Goal: Task Accomplishment & Management: Use online tool/utility

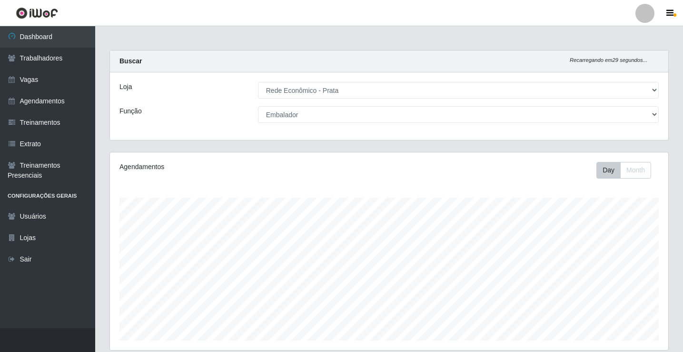
select select "192"
select select "1"
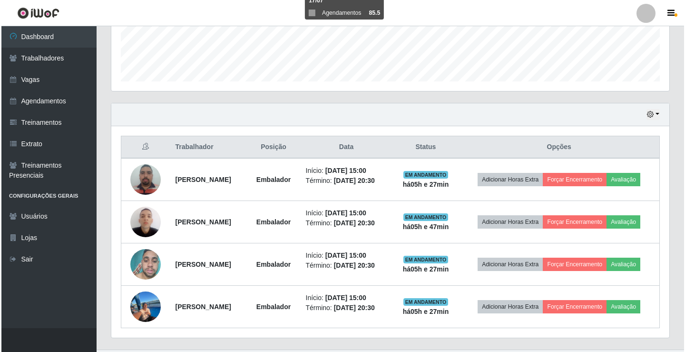
scroll to position [280, 0]
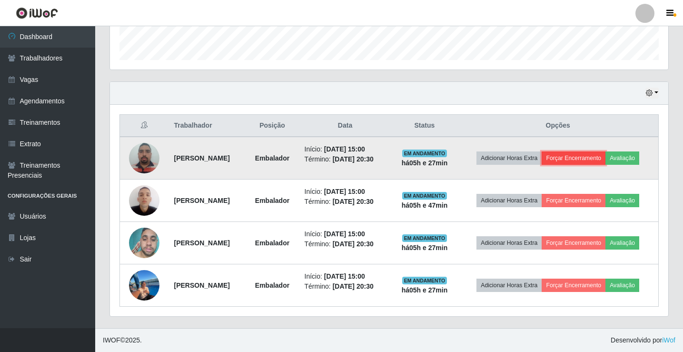
click at [601, 158] on button "Forçar Encerramento" at bounding box center [573, 157] width 64 height 13
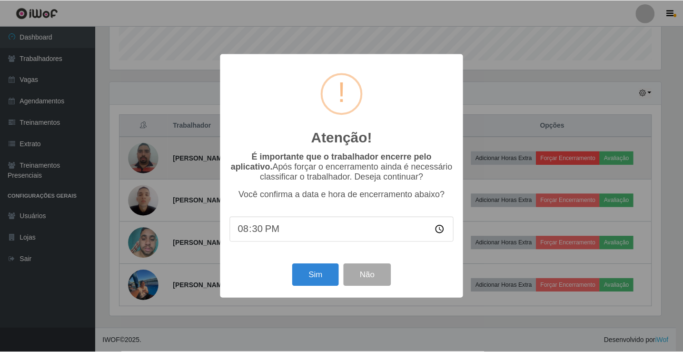
scroll to position [197, 553]
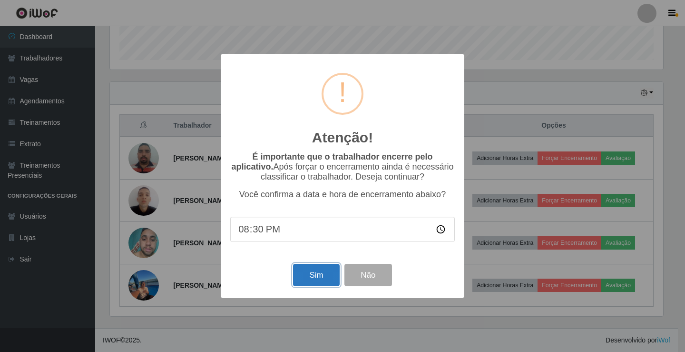
click at [321, 279] on button "Sim" at bounding box center [316, 275] width 46 height 22
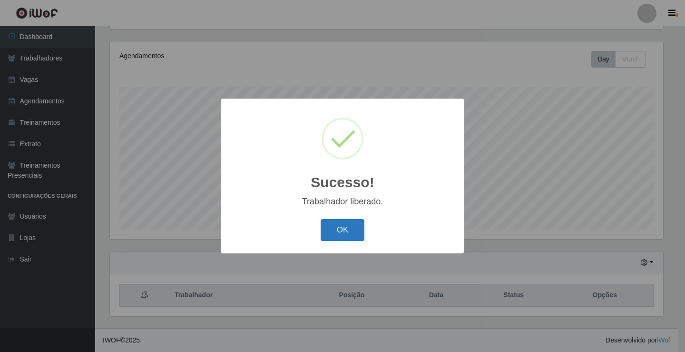
click at [350, 235] on button "OK" at bounding box center [343, 230] width 44 height 22
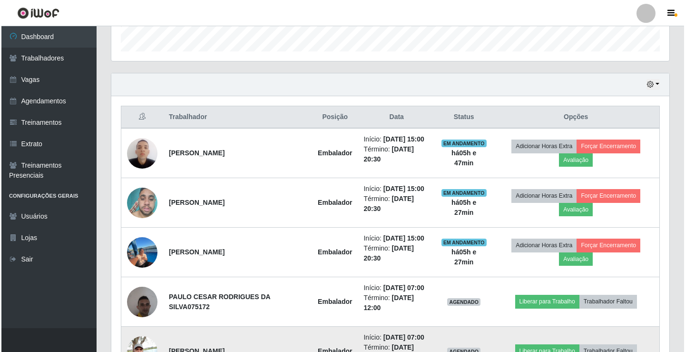
scroll to position [349, 0]
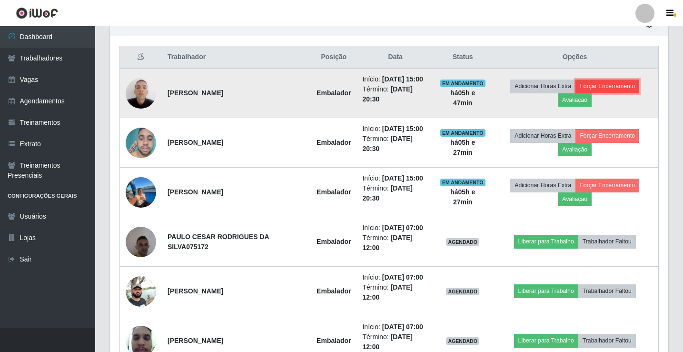
click at [596, 87] on button "Forçar Encerramento" at bounding box center [607, 85] width 64 height 13
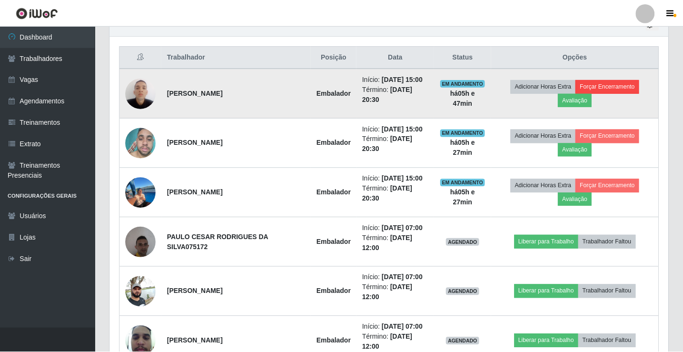
scroll to position [197, 553]
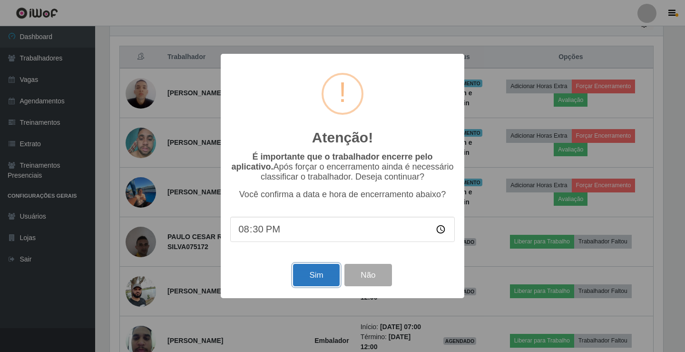
click at [315, 284] on button "Sim" at bounding box center [316, 275] width 46 height 22
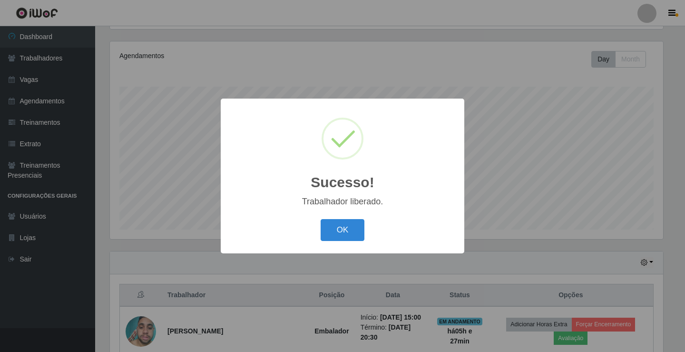
drag, startPoint x: 347, startPoint y: 229, endPoint x: 378, endPoint y: 229, distance: 30.9
click at [350, 227] on button "OK" at bounding box center [343, 230] width 44 height 22
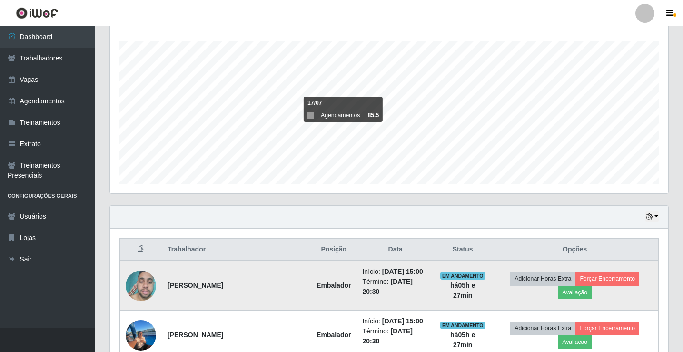
scroll to position [349, 0]
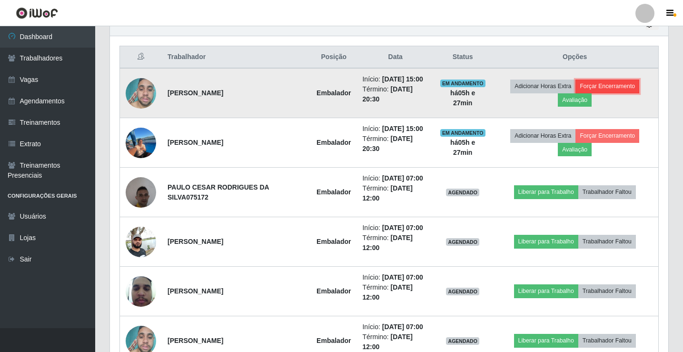
click at [612, 85] on button "Forçar Encerramento" at bounding box center [607, 85] width 64 height 13
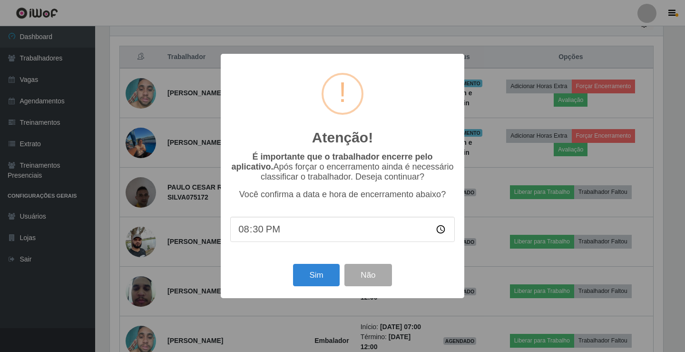
click at [303, 263] on div "Atenção! × É importante que o trabalhador encerre pelo aplicativo. Após forçar …" at bounding box center [343, 176] width 244 height 244
click at [310, 282] on button "Sim" at bounding box center [316, 275] width 46 height 22
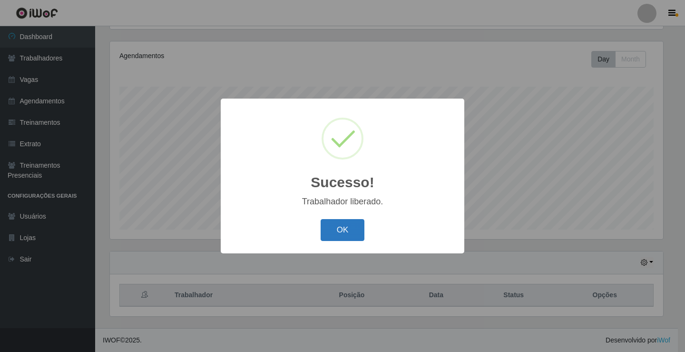
click at [344, 233] on button "OK" at bounding box center [343, 230] width 44 height 22
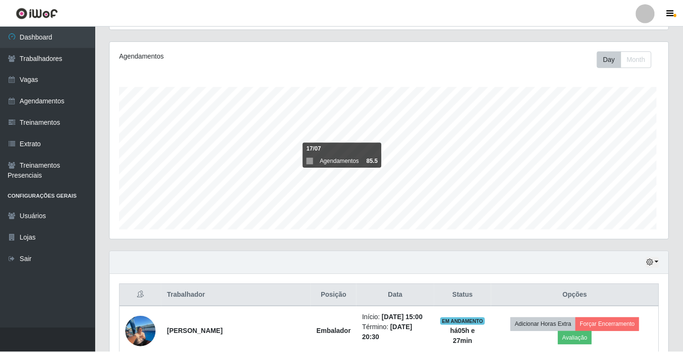
scroll to position [0, 0]
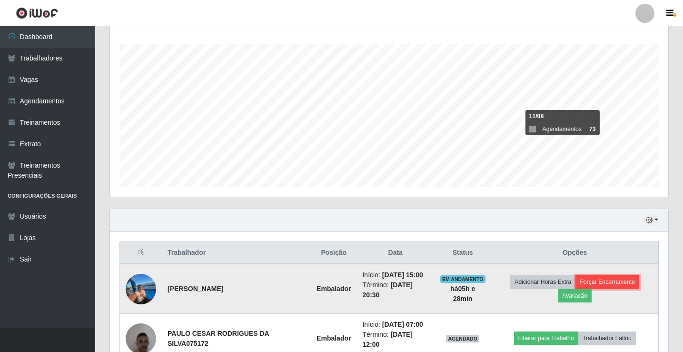
click at [607, 281] on button "Forçar Encerramento" at bounding box center [607, 281] width 64 height 13
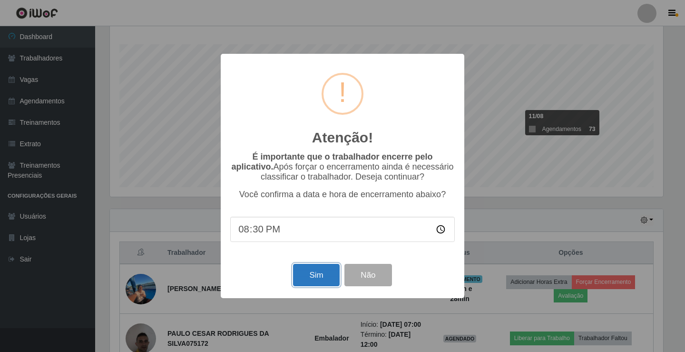
click at [319, 286] on button "Sim" at bounding box center [316, 275] width 46 height 22
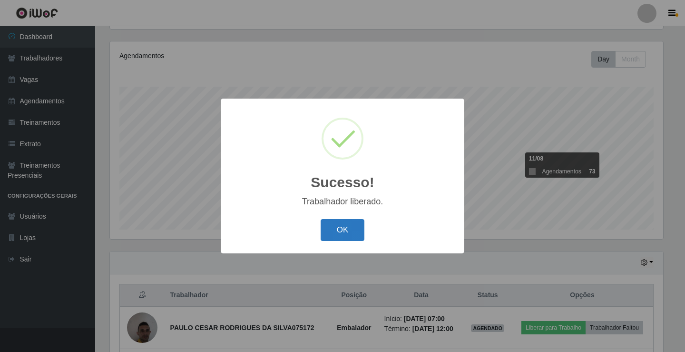
click at [347, 228] on button "OK" at bounding box center [343, 230] width 44 height 22
